Goal: Information Seeking & Learning: Learn about a topic

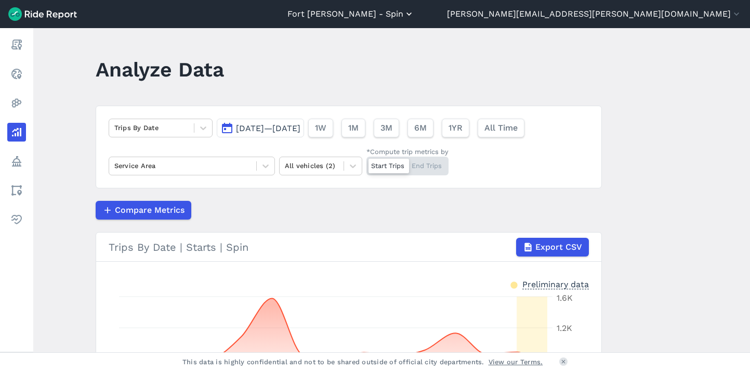
click at [414, 13] on button "Fort [PERSON_NAME] - Spin" at bounding box center [351, 14] width 127 height 12
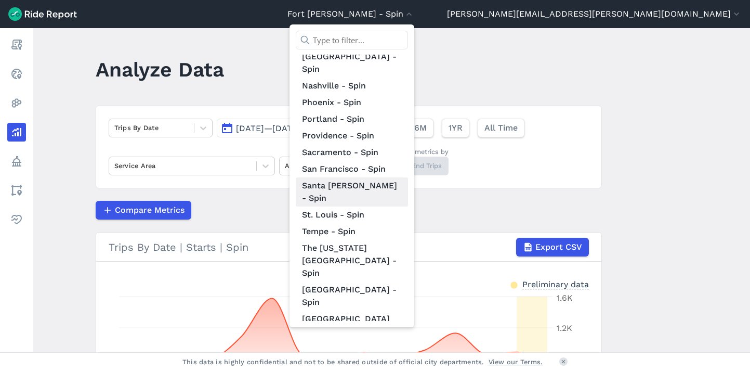
scroll to position [304, 0]
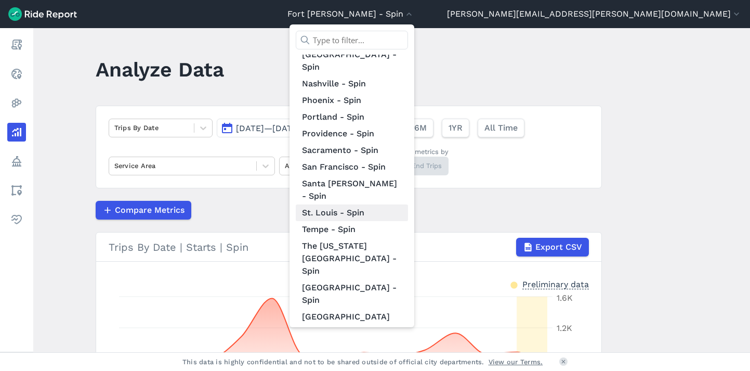
click at [408, 204] on link "St. Louis - Spin" at bounding box center [352, 212] width 112 height 17
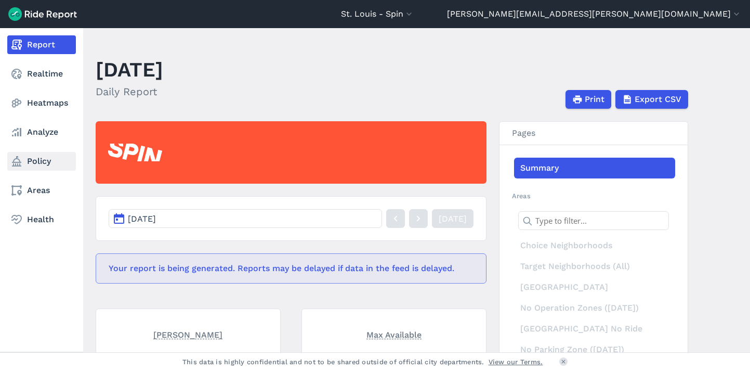
click at [35, 160] on link "Policy" at bounding box center [41, 161] width 69 height 19
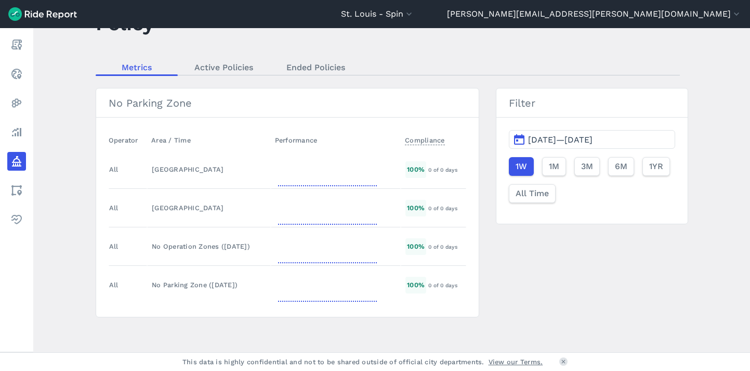
scroll to position [49, 0]
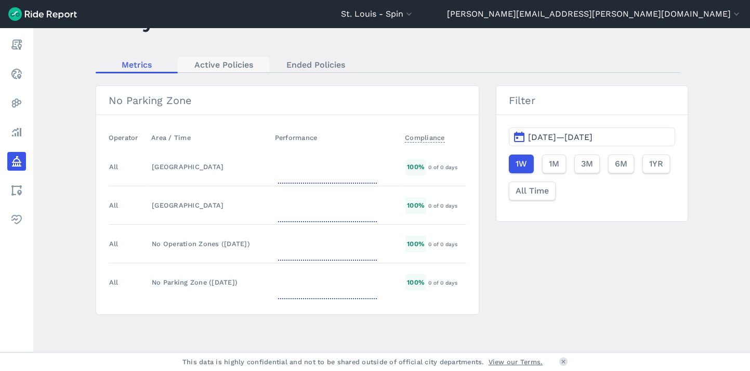
click at [213, 62] on link "Active Policies" at bounding box center [224, 65] width 92 height 16
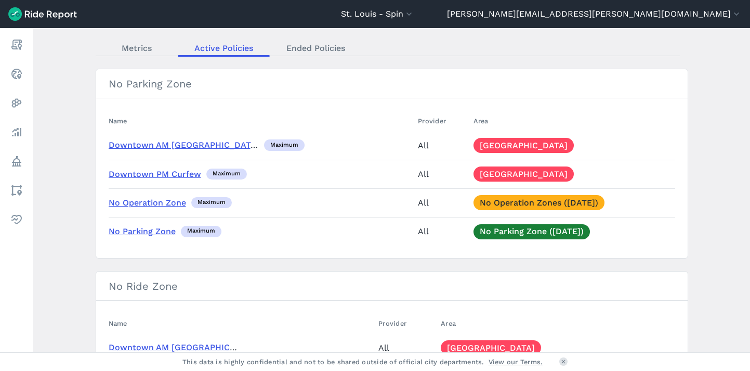
scroll to position [68, 0]
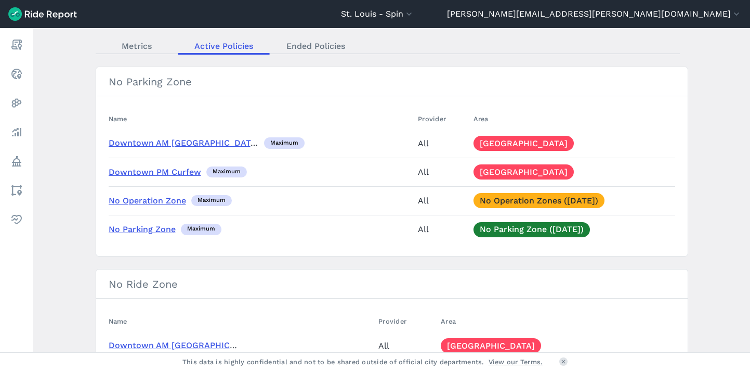
click at [157, 171] on link "Downtown PM Curfew" at bounding box center [155, 172] width 93 height 10
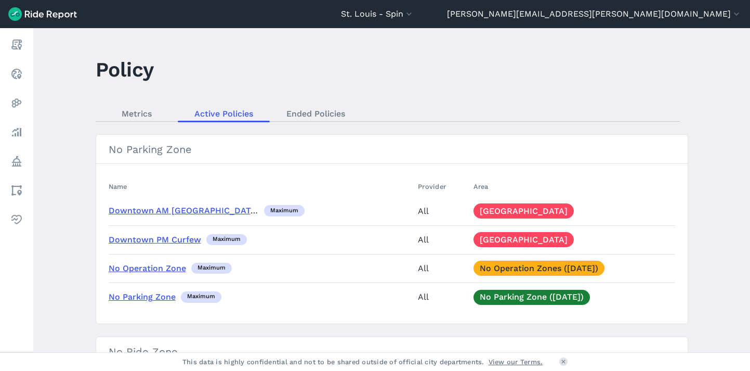
click at [474, 240] on link "[GEOGRAPHIC_DATA]" at bounding box center [524, 239] width 100 height 15
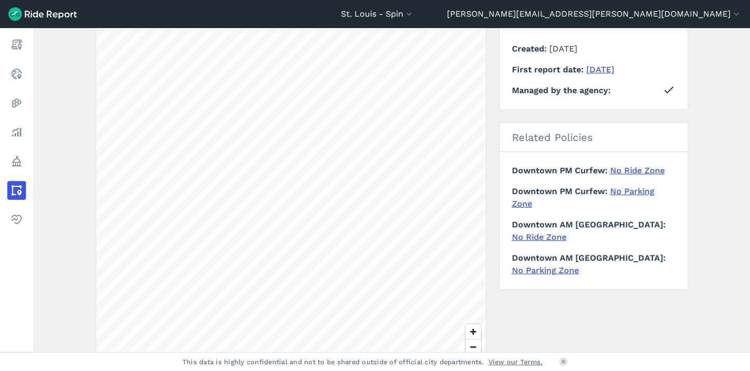
scroll to position [1, 0]
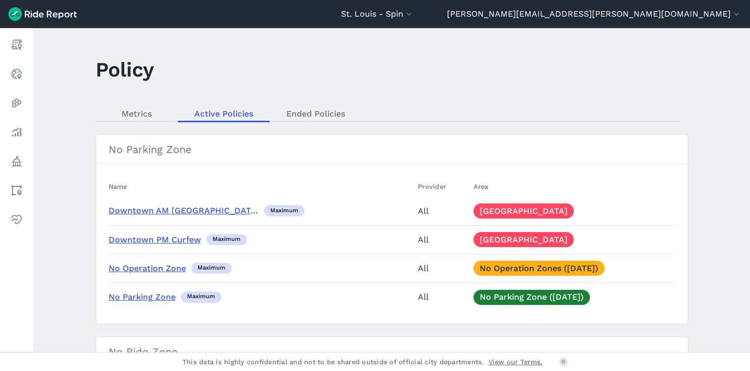
click at [474, 236] on link "[GEOGRAPHIC_DATA]" at bounding box center [524, 239] width 100 height 15
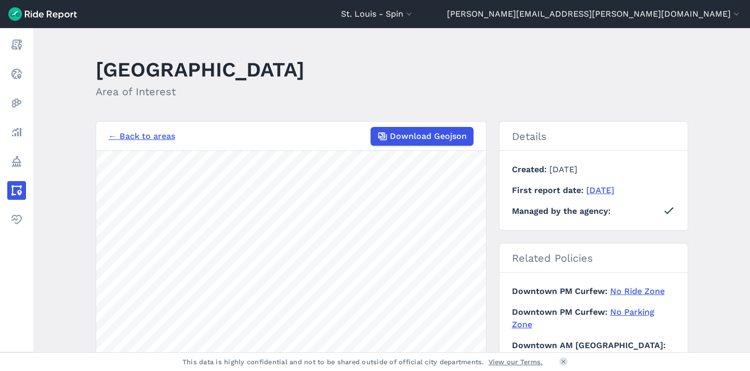
click at [137, 132] on link "← Back to areas" at bounding box center [142, 136] width 67 height 12
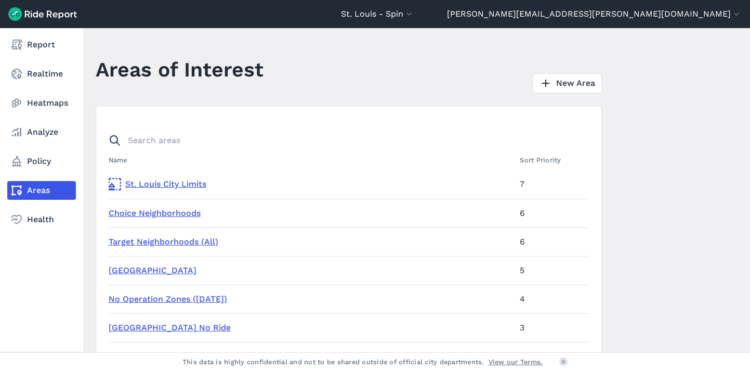
click at [42, 187] on link "Areas" at bounding box center [41, 190] width 69 height 19
click at [42, 164] on link "Policy" at bounding box center [41, 161] width 69 height 19
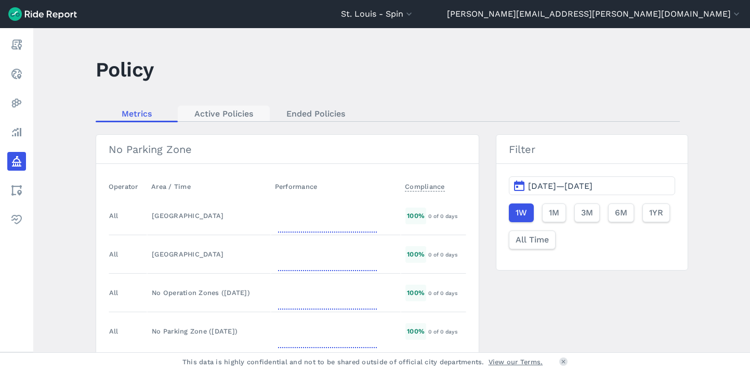
click at [249, 114] on link "Active Policies" at bounding box center [224, 114] width 92 height 16
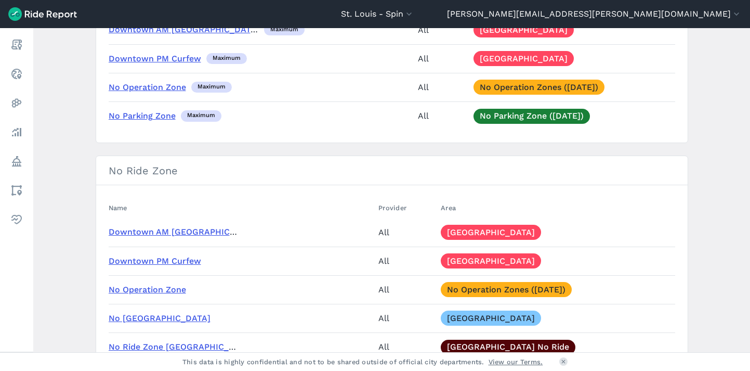
scroll to position [1, 0]
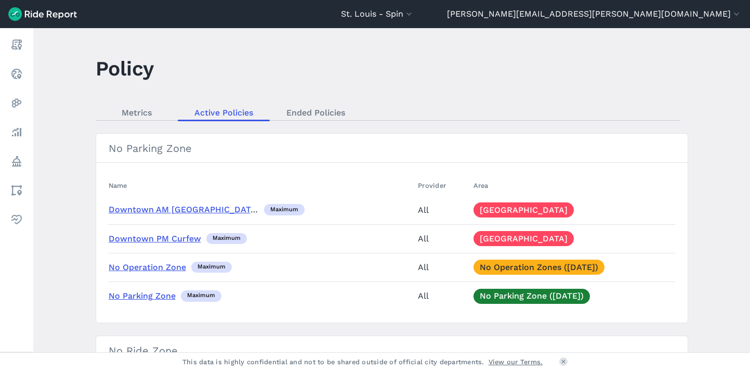
click at [161, 237] on link "Downtown PM Curfew" at bounding box center [155, 238] width 93 height 10
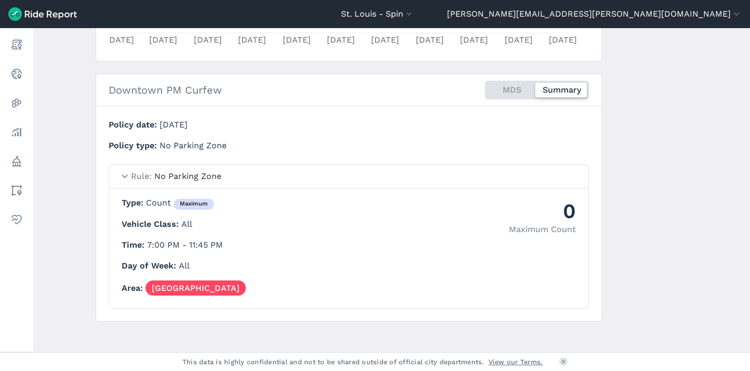
scroll to position [332, 0]
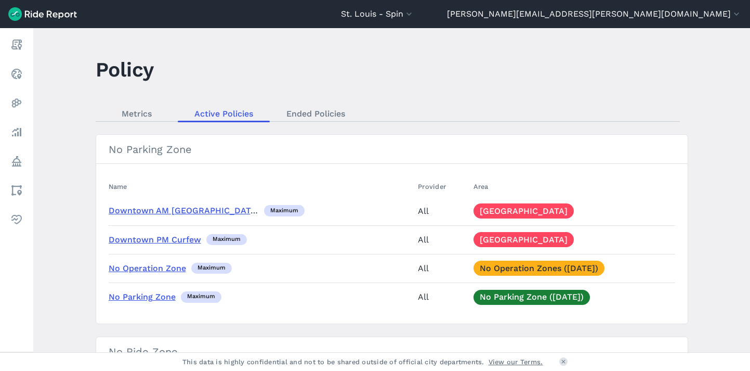
click at [166, 210] on link "Downtown AM [GEOGRAPHIC_DATA]" at bounding box center [184, 210] width 151 height 10
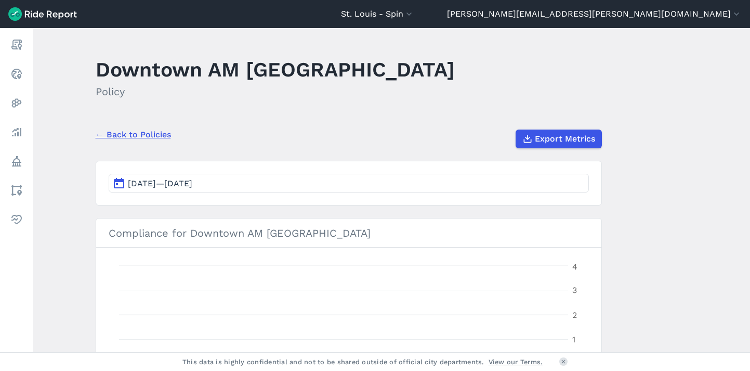
scroll to position [348, 0]
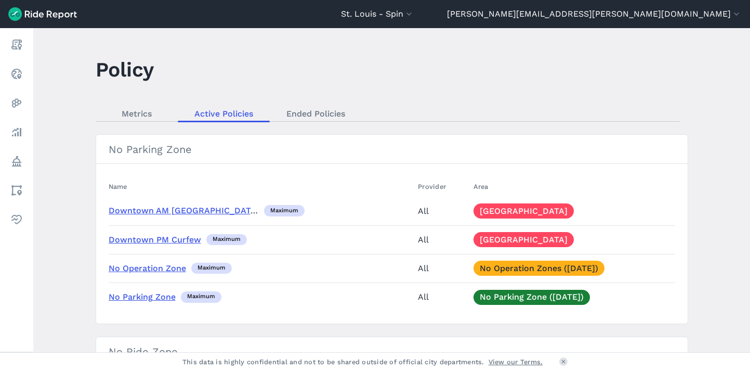
click at [474, 211] on link "[GEOGRAPHIC_DATA]" at bounding box center [524, 210] width 100 height 15
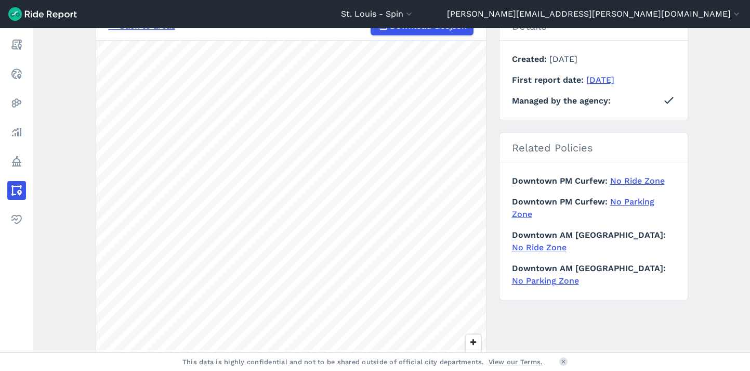
scroll to position [112, 0]
